Goal: Transaction & Acquisition: Purchase product/service

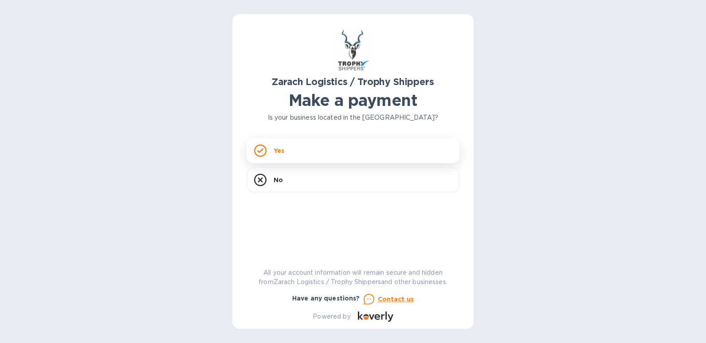
click at [267, 153] on div "Yes" at bounding box center [352, 150] width 213 height 25
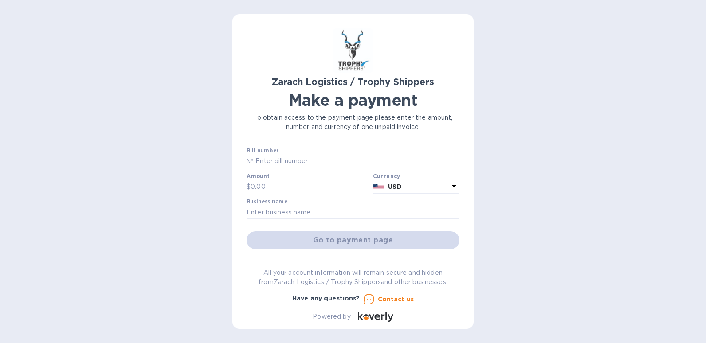
click at [348, 162] on input "text" at bounding box center [356, 161] width 206 height 13
type input "00169104"
click at [316, 183] on input "text" at bounding box center [309, 186] width 119 height 13
type input "1,923.72"
click at [313, 212] on input "text" at bounding box center [352, 212] width 213 height 13
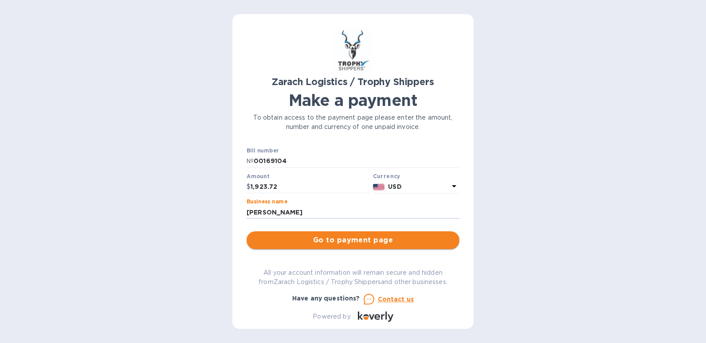
type input "[PERSON_NAME]"
click at [371, 244] on span "Go to payment page" at bounding box center [352, 240] width 199 height 11
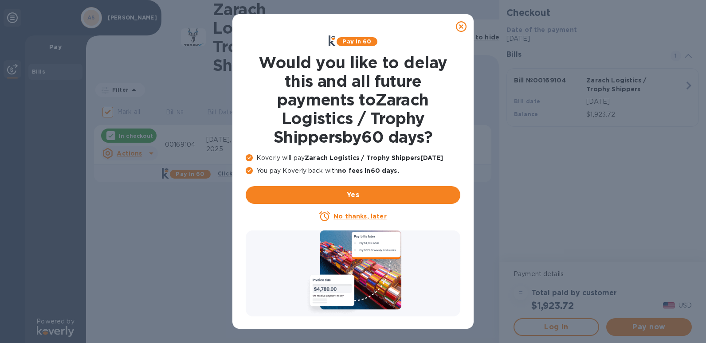
click at [460, 26] on icon at bounding box center [461, 26] width 11 height 11
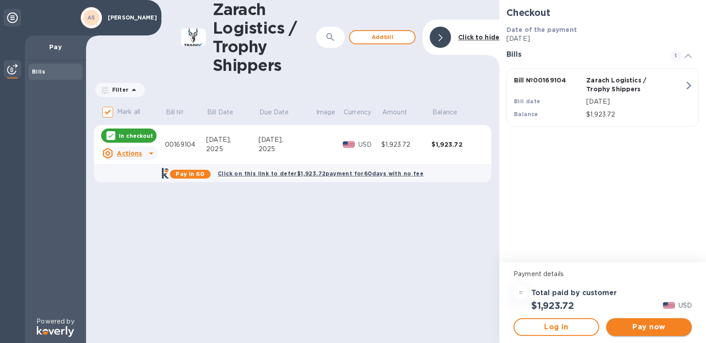
click at [645, 322] on span "Pay now" at bounding box center [648, 327] width 71 height 11
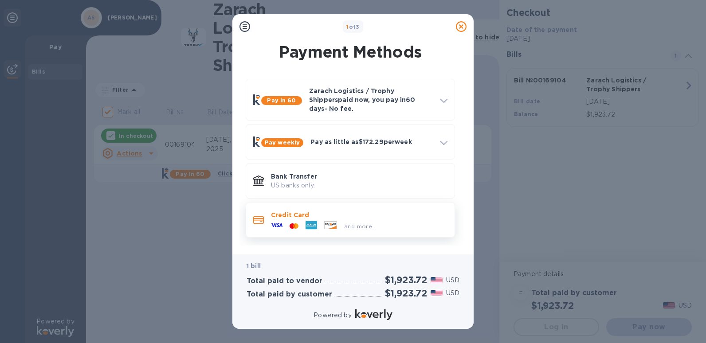
click at [307, 211] on p "Credit Card" at bounding box center [359, 215] width 176 height 9
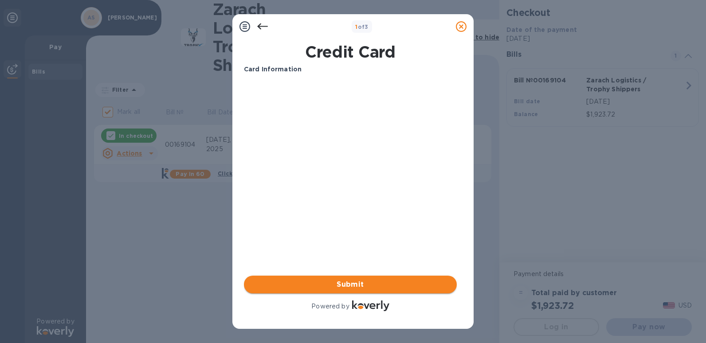
click at [364, 281] on span "Submit" at bounding box center [350, 284] width 199 height 11
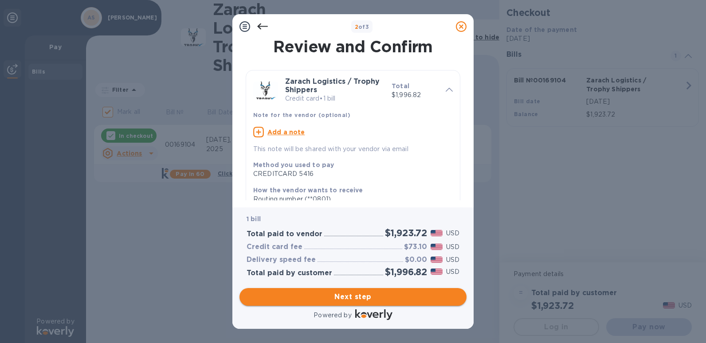
click at [352, 295] on span "Next step" at bounding box center [352, 297] width 213 height 11
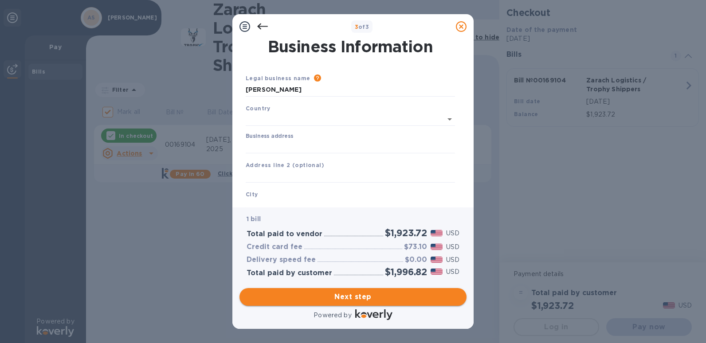
type input "[GEOGRAPHIC_DATA]"
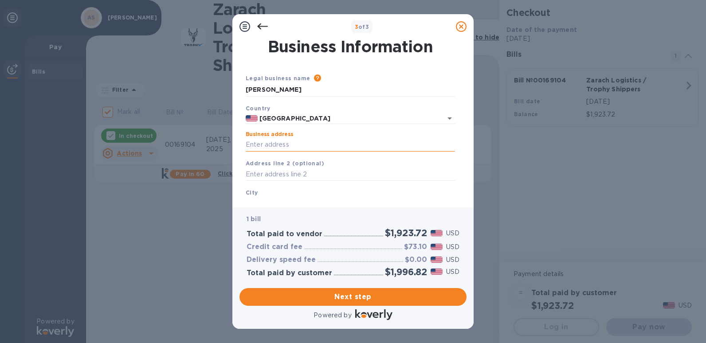
click at [359, 140] on input "Business address" at bounding box center [350, 144] width 209 height 13
type input "[STREET_ADDRESS][PERSON_NAME]"
type input "[GEOGRAPHIC_DATA]"
type input "AZ"
type input "86325"
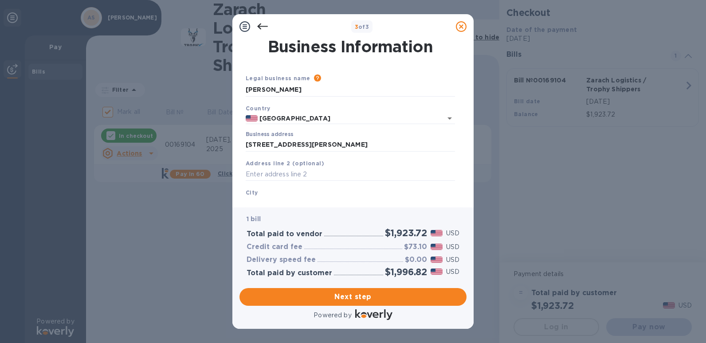
click at [317, 195] on div "City [GEOGRAPHIC_DATA]" at bounding box center [350, 199] width 216 height 30
click at [282, 191] on div "City [GEOGRAPHIC_DATA]" at bounding box center [350, 199] width 216 height 30
click at [292, 200] on input "[GEOGRAPHIC_DATA]" at bounding box center [350, 203] width 209 height 13
click at [275, 206] on div "1 bill Total paid to vendor $1,923.72 USD Credit card fee $73.10 USD Delivery s…" at bounding box center [353, 246] width 230 height 80
click at [253, 186] on div "City [GEOGRAPHIC_DATA]" at bounding box center [350, 199] width 216 height 30
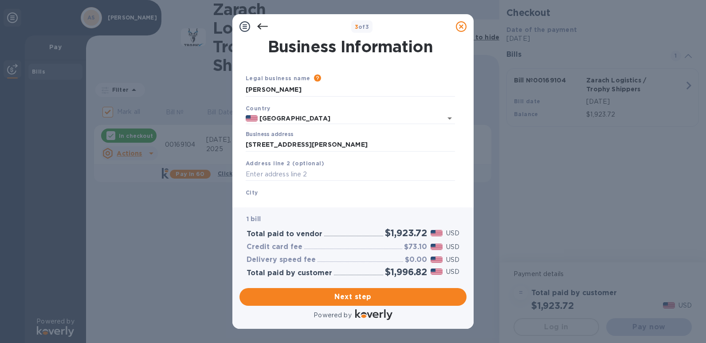
click at [333, 200] on input "[GEOGRAPHIC_DATA]" at bounding box center [350, 203] width 209 height 13
drag, startPoint x: 347, startPoint y: 193, endPoint x: 336, endPoint y: 139, distance: 55.0
click at [347, 192] on div "City [GEOGRAPHIC_DATA]" at bounding box center [350, 199] width 216 height 30
click at [387, 146] on input "[STREET_ADDRESS][PERSON_NAME]" at bounding box center [350, 144] width 209 height 13
type input "[STREET_ADDRESS][PERSON_NAME]"
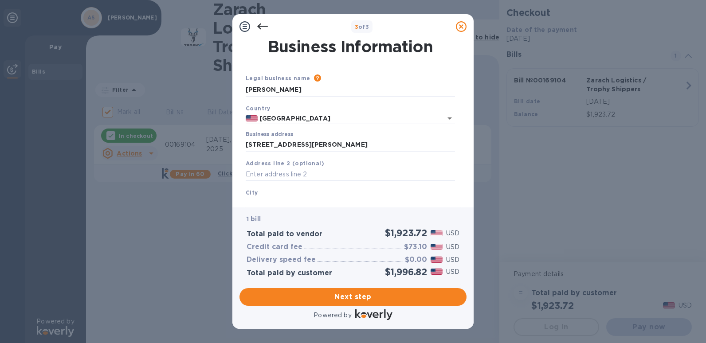
click at [305, 197] on div "City [GEOGRAPHIC_DATA]" at bounding box center [350, 199] width 216 height 30
click at [251, 192] on b "City" at bounding box center [252, 192] width 12 height 7
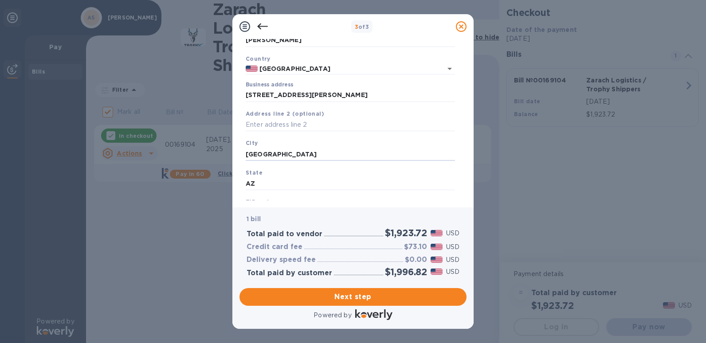
scroll to position [90, 0]
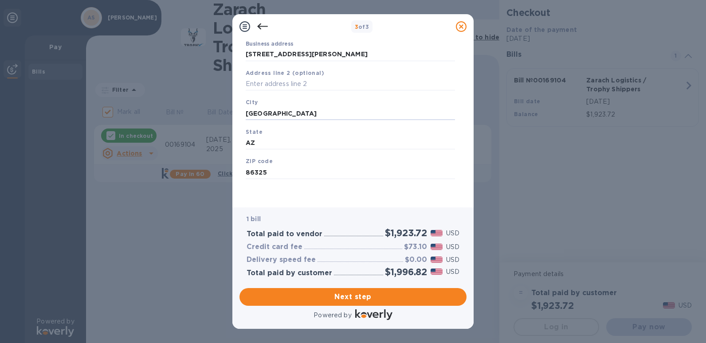
drag, startPoint x: 247, startPoint y: 198, endPoint x: 308, endPoint y: 198, distance: 61.2
click at [308, 198] on div "Legal business name Please provide the legal name that appears on your SS-4 for…" at bounding box center [350, 91] width 216 height 217
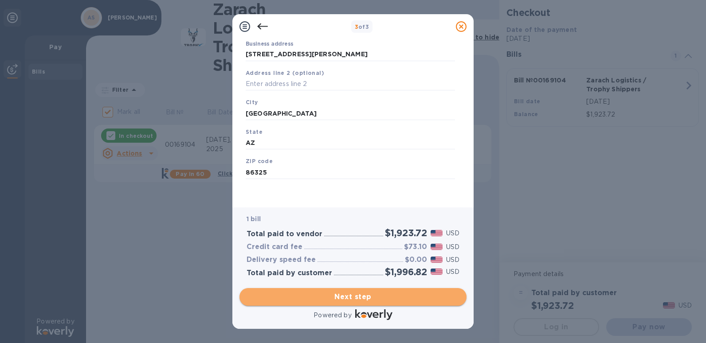
click at [347, 295] on span "Next step" at bounding box center [352, 297] width 213 height 11
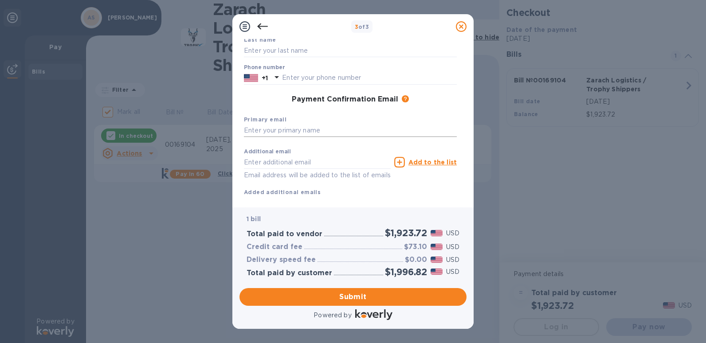
click at [340, 132] on input "text" at bounding box center [350, 130] width 213 height 13
type input "astr"
click button "Submit" at bounding box center [0, 0] width 0 height 0
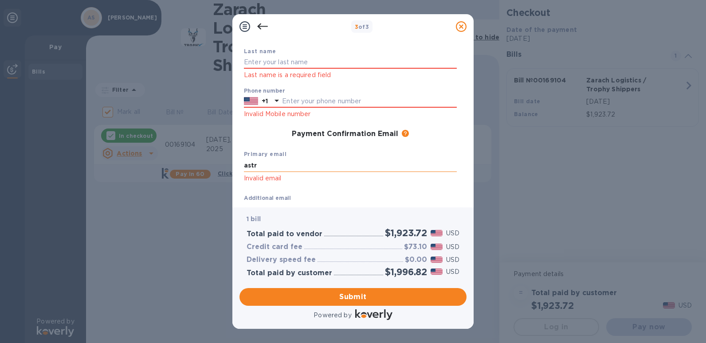
scroll to position [102, 0]
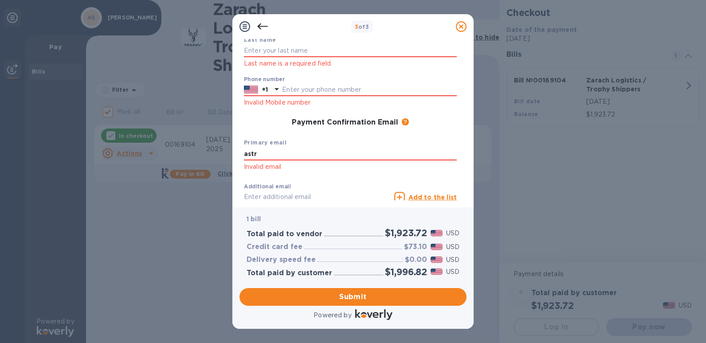
click at [603, 201] on div "3 of 3 Payment Contact Information First name First name is a required field La…" at bounding box center [353, 171] width 706 height 343
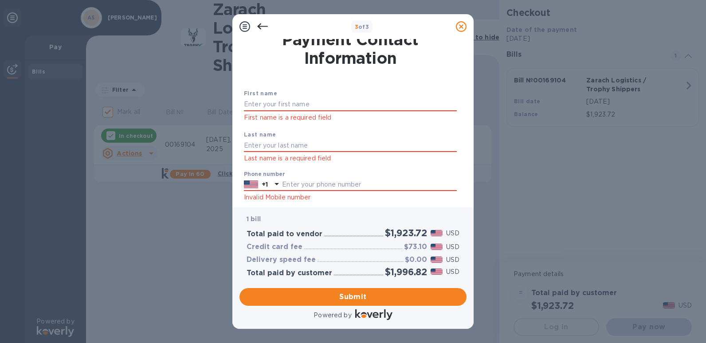
scroll to position [0, 0]
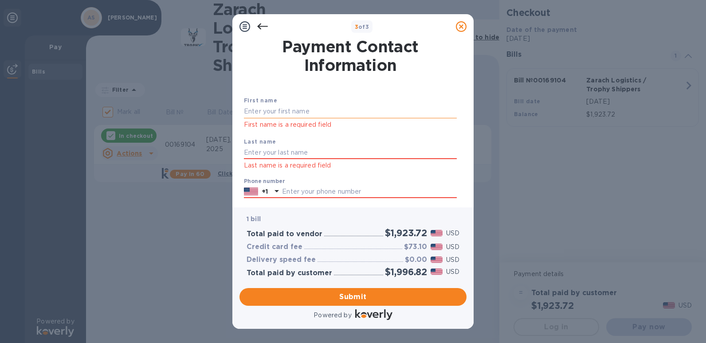
click at [358, 117] on input "text" at bounding box center [350, 111] width 213 height 13
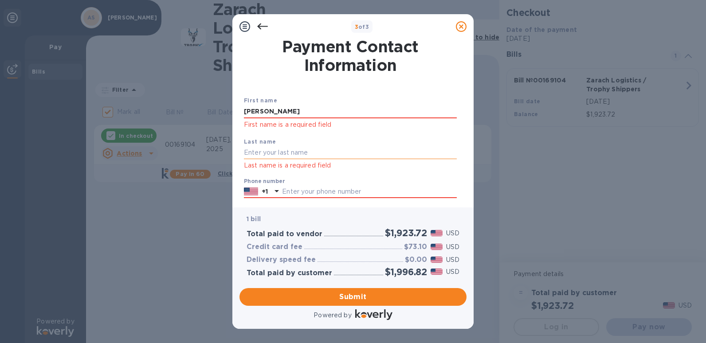
type input "[PERSON_NAME]"
click at [339, 149] on input "text" at bounding box center [350, 152] width 213 height 13
type input "[PERSON_NAME]"
click at [308, 192] on input "text" at bounding box center [369, 191] width 175 height 13
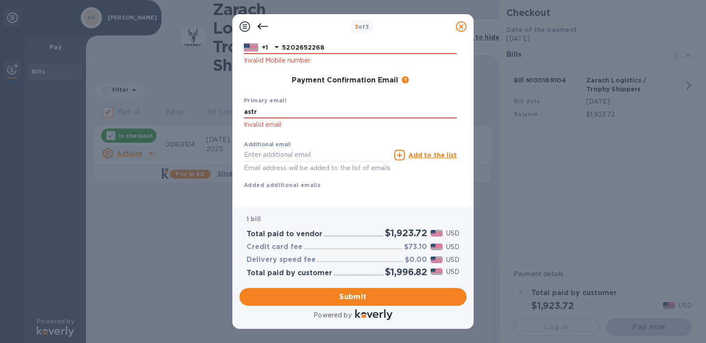
scroll to position [158, 0]
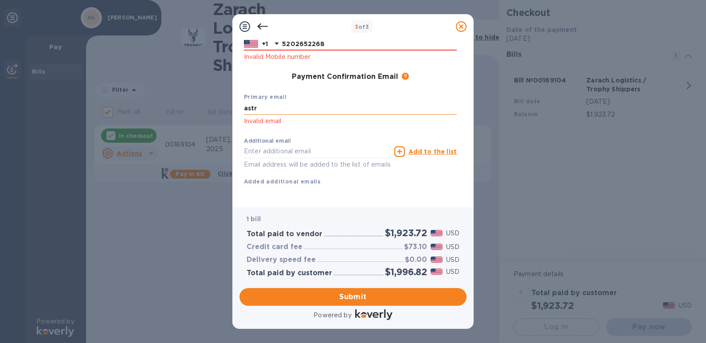
type input "5202652268"
click at [318, 101] on input "astr" at bounding box center [350, 107] width 213 height 13
type input "[DOMAIN_NAME][EMAIL_ADDRESS][DOMAIN_NAME]"
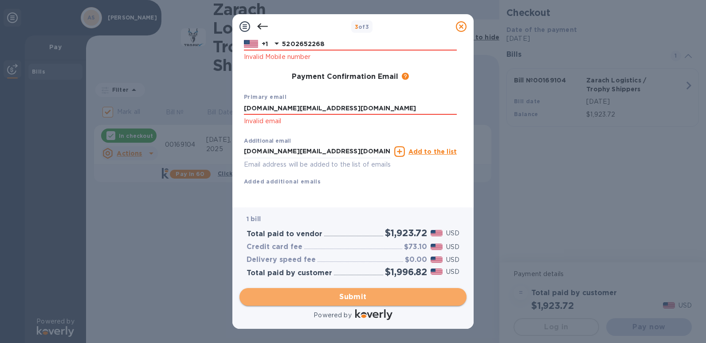
click at [370, 297] on span "Submit" at bounding box center [352, 297] width 213 height 11
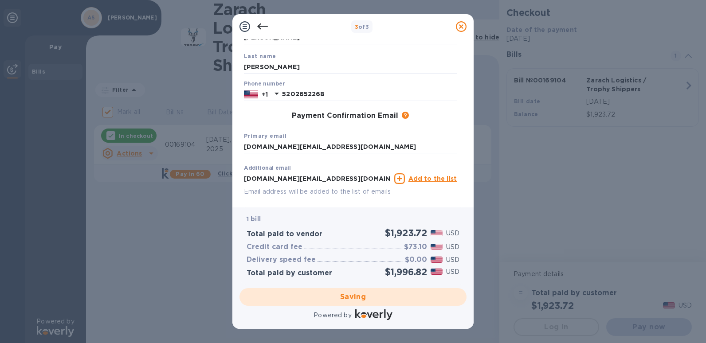
scroll to position [111, 0]
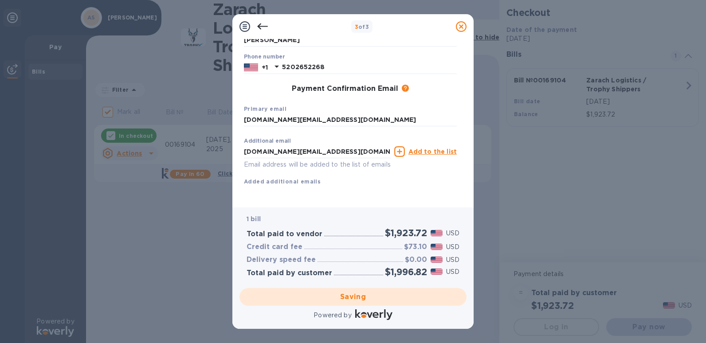
checkbox input "false"
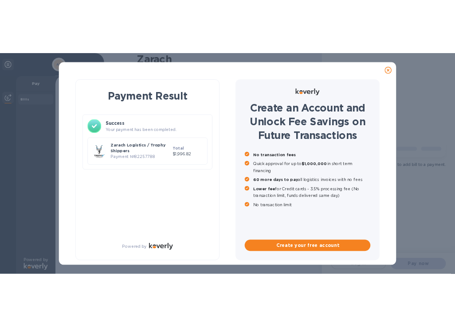
scroll to position [0, 0]
